Goal: Transaction & Acquisition: Purchase product/service

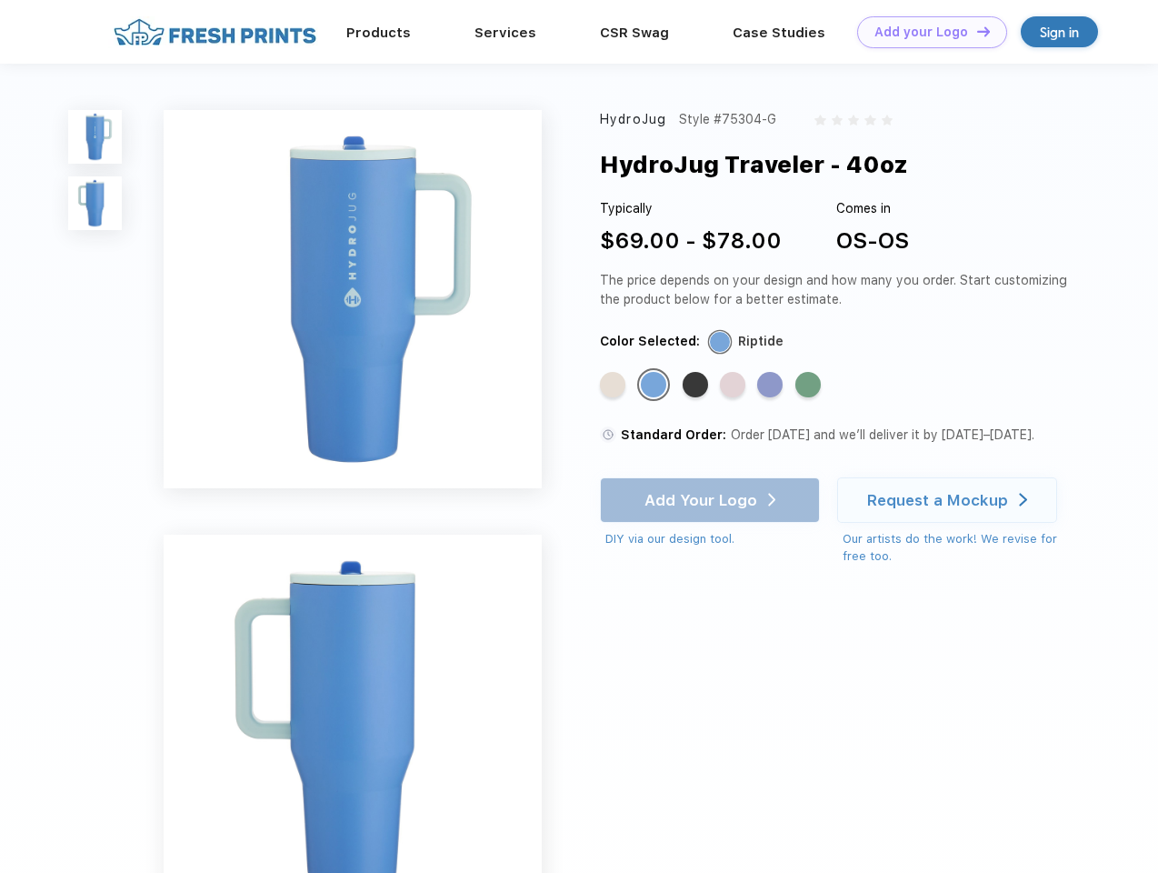
click at [926, 32] on link "Add your Logo Design Tool" at bounding box center [932, 32] width 150 height 32
click at [0, 0] on div "Design Tool" at bounding box center [0, 0] width 0 height 0
click at [976, 31] on link "Add your Logo Design Tool" at bounding box center [932, 32] width 150 height 32
click at [95, 136] on img at bounding box center [95, 137] width 54 height 54
click at [95, 204] on img at bounding box center [95, 203] width 54 height 54
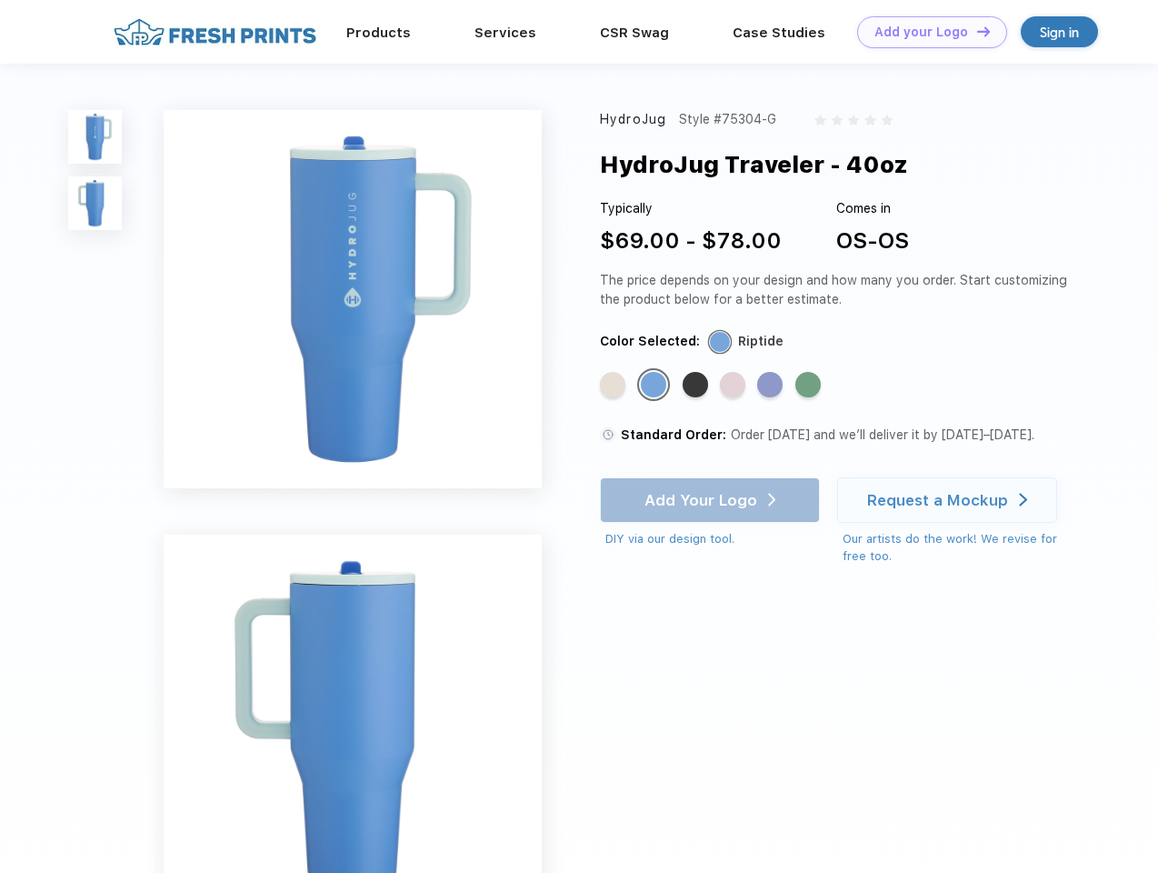
click at [615, 386] on div "Standard Color" at bounding box center [612, 384] width 25 height 25
click at [656, 386] on div "Standard Color" at bounding box center [653, 384] width 25 height 25
click at [697, 386] on div "Standard Color" at bounding box center [695, 384] width 25 height 25
click at [735, 386] on div "Standard Color" at bounding box center [732, 384] width 25 height 25
click at [772, 386] on div "Standard Color" at bounding box center [769, 384] width 25 height 25
